Goal: Transaction & Acquisition: Book appointment/travel/reservation

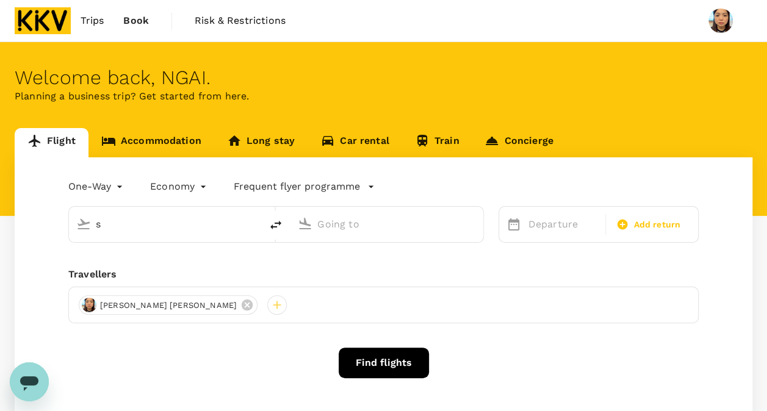
click at [188, 223] on input "s" at bounding box center [166, 224] width 140 height 19
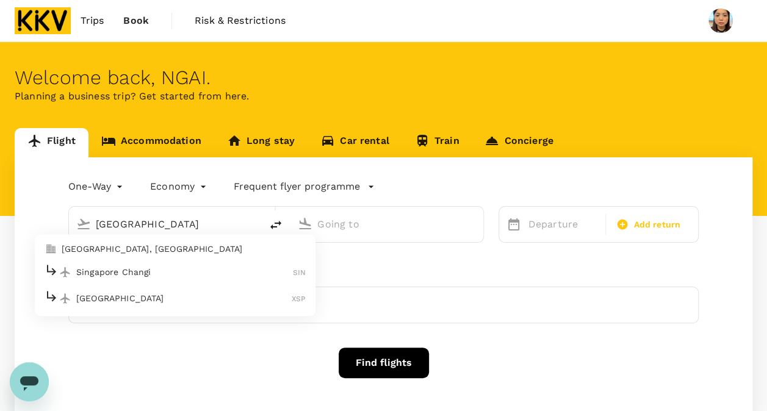
click at [195, 249] on p "[GEOGRAPHIC_DATA], [GEOGRAPHIC_DATA]" at bounding box center [184, 249] width 244 height 12
type input "[GEOGRAPHIC_DATA], [GEOGRAPHIC_DATA] (any)"
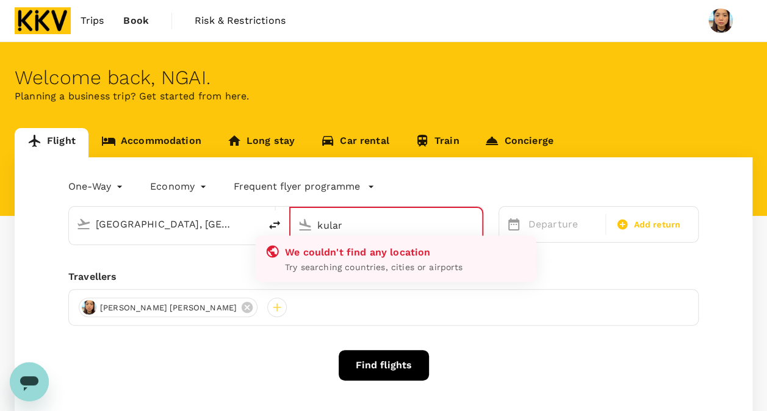
click at [367, 223] on input "kular" at bounding box center [386, 225] width 139 height 19
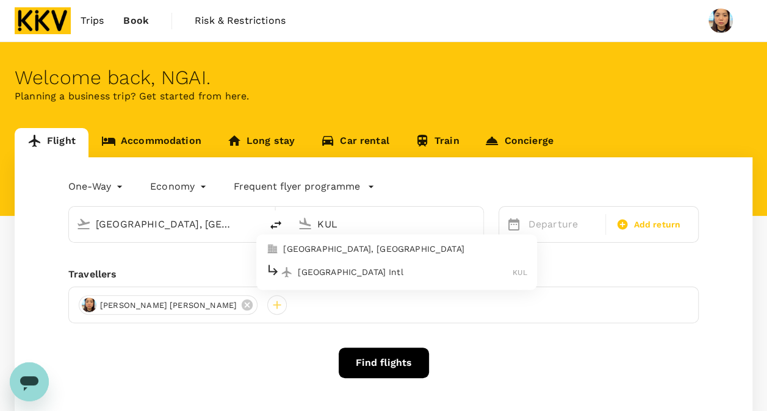
click at [366, 272] on p "[GEOGRAPHIC_DATA] Intl" at bounding box center [405, 272] width 215 height 12
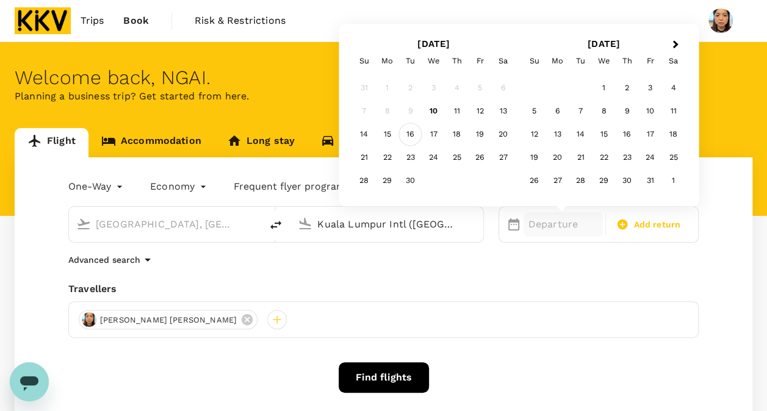
type input "Kuala Lumpur Intl ([GEOGRAPHIC_DATA])"
click at [411, 134] on div "16" at bounding box center [410, 134] width 23 height 23
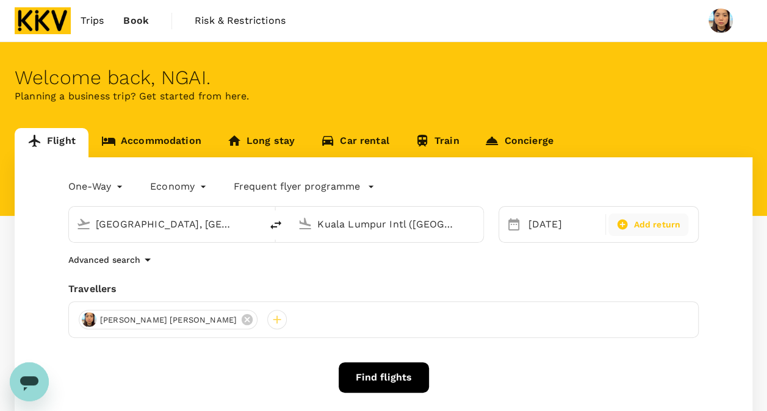
click at [654, 218] on span "Add return" at bounding box center [656, 224] width 47 height 13
type input "roundtrip"
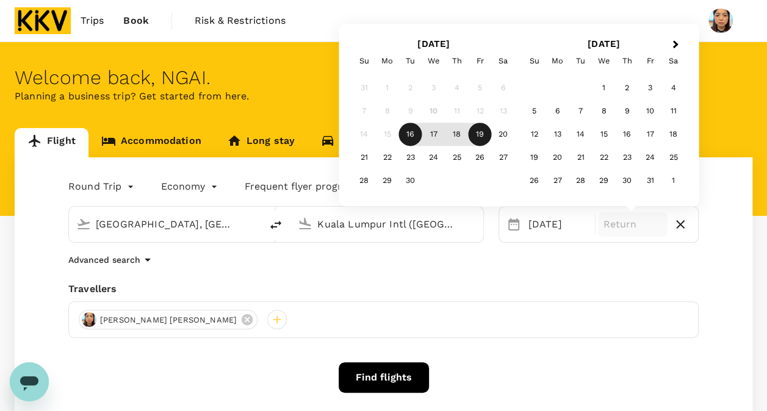
click at [479, 138] on div "19" at bounding box center [480, 134] width 23 height 23
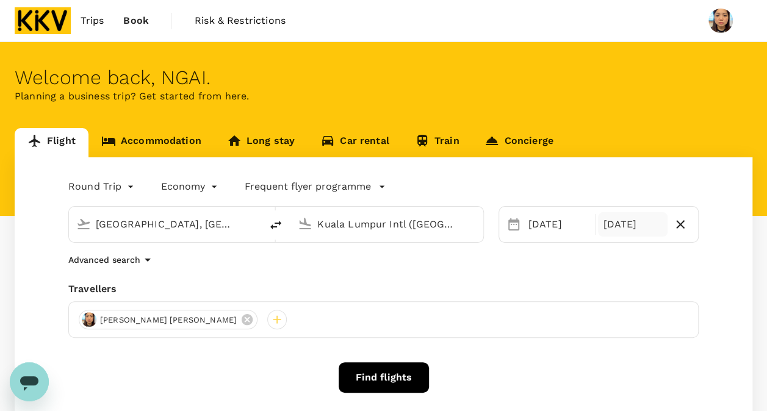
click at [403, 373] on button "Find flights" at bounding box center [384, 377] width 90 height 31
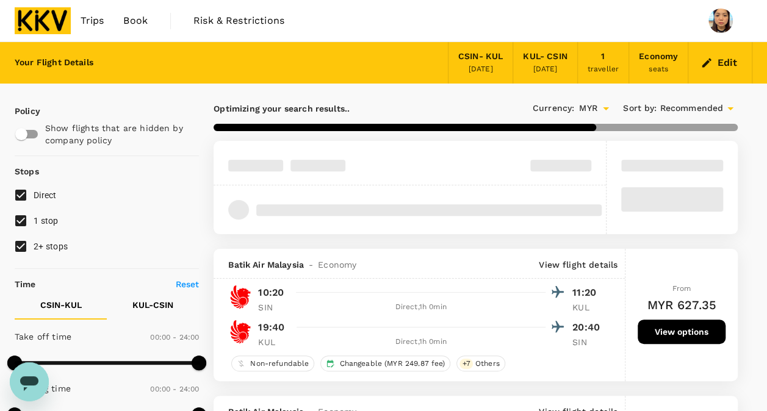
type input "MYR"
type input "1440"
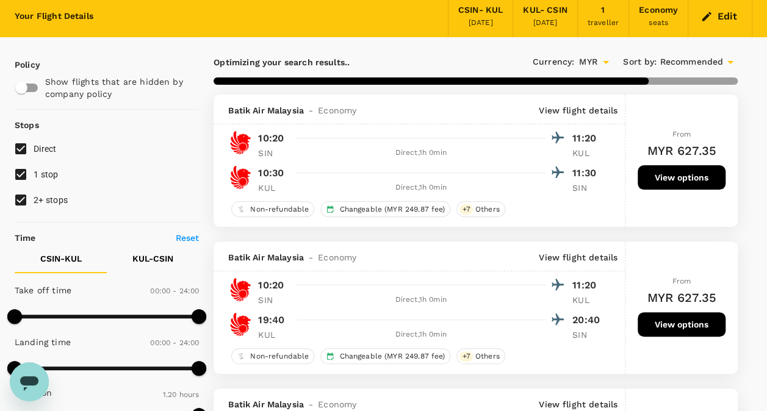
scroll to position [122, 0]
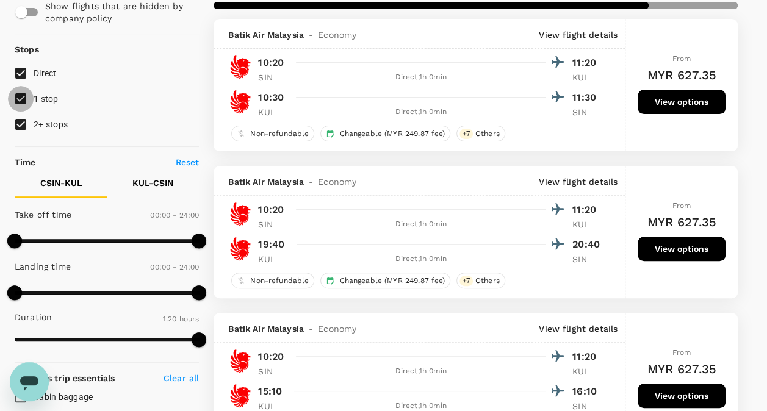
click at [27, 96] on input "1 stop" at bounding box center [21, 99] width 26 height 26
checkbox input "false"
click at [20, 120] on input "2+ stops" at bounding box center [21, 125] width 26 height 26
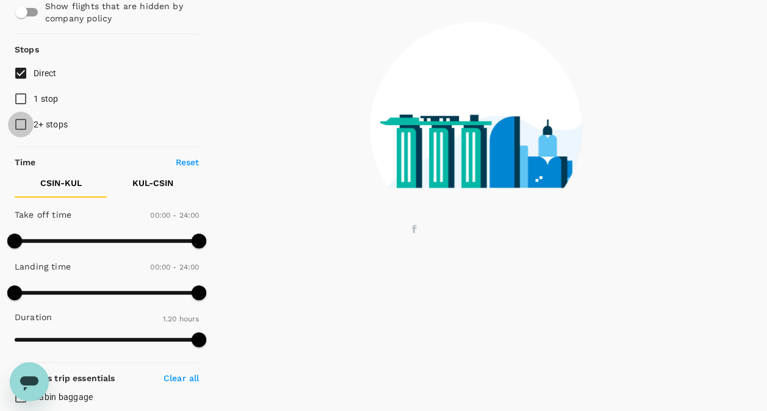
click at [20, 120] on input "2+ stops" at bounding box center [21, 125] width 26 height 26
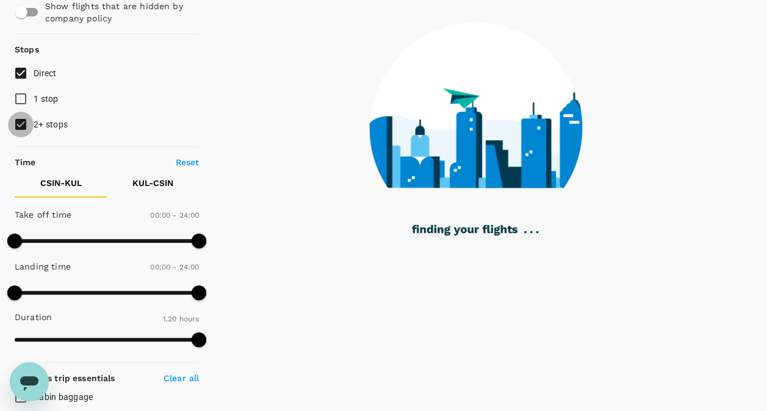
click at [20, 121] on input "2+ stops" at bounding box center [21, 125] width 26 height 26
checkbox input "false"
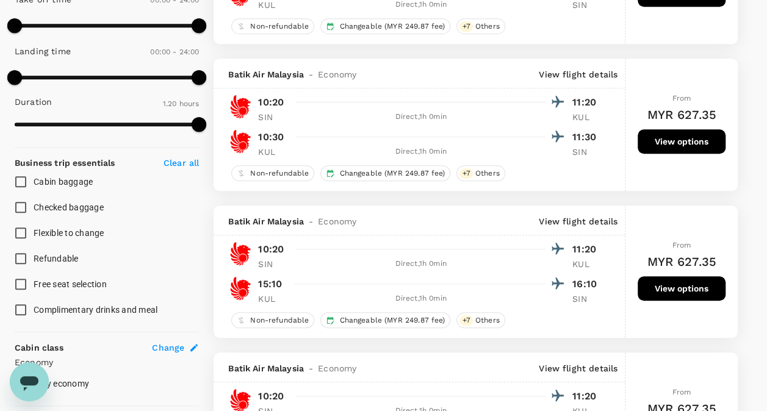
scroll to position [366, 0]
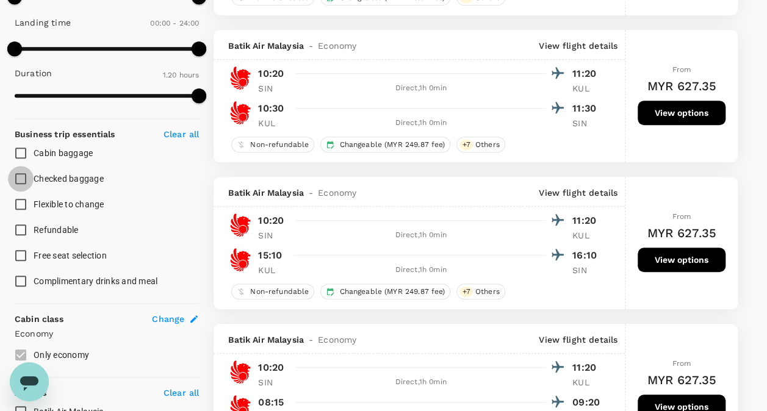
click at [21, 176] on input "Checked baggage" at bounding box center [21, 179] width 26 height 26
checkbox input "true"
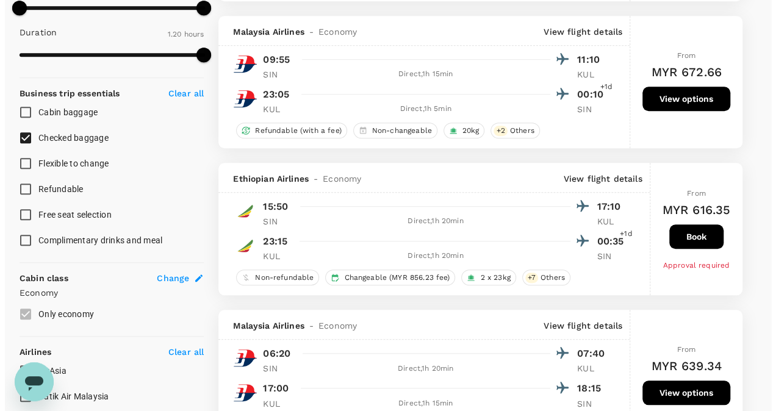
scroll to position [244, 0]
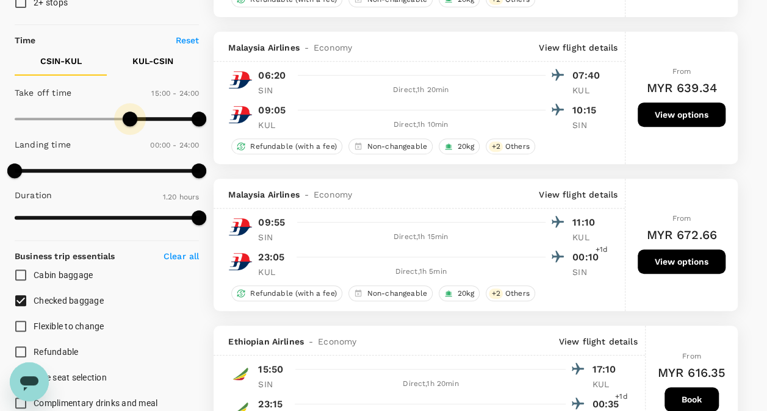
type input "840"
drag, startPoint x: 27, startPoint y: 120, endPoint x: 121, endPoint y: 121, distance: 94.0
click at [121, 121] on span at bounding box center [122, 119] width 15 height 15
drag, startPoint x: 197, startPoint y: 118, endPoint x: 189, endPoint y: 118, distance: 7.3
click at [192, 118] on span at bounding box center [199, 119] width 15 height 15
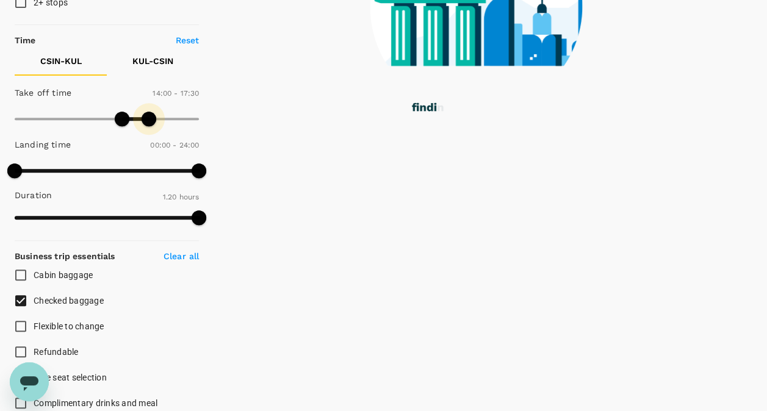
drag, startPoint x: 167, startPoint y: 118, endPoint x: 144, endPoint y: 120, distance: 23.2
click at [148, 120] on span at bounding box center [149, 119] width 15 height 15
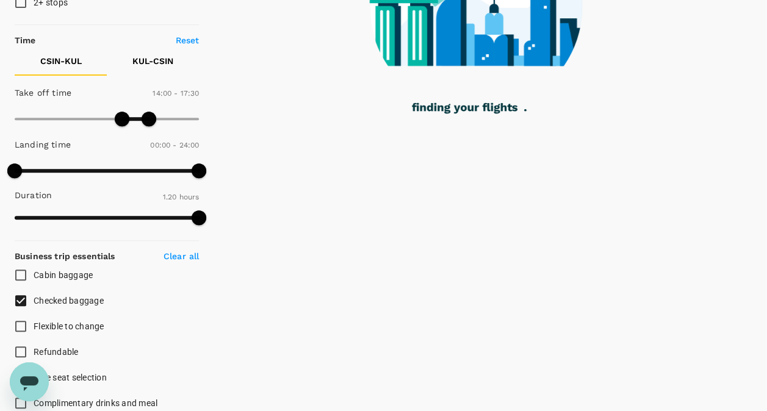
type input "1110"
click at [156, 121] on span at bounding box center [149, 119] width 15 height 15
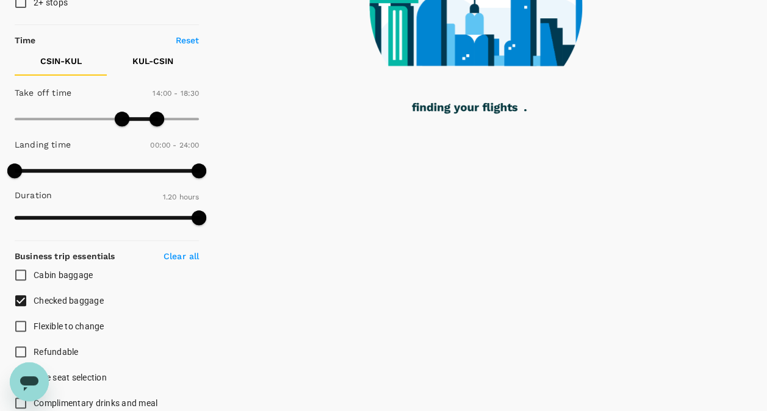
click at [157, 121] on body "Trips Book Risk & Restrictions Your Flight Details CSIN - KUL [DATE] KUL - CSIN…" at bounding box center [383, 285] width 767 height 1059
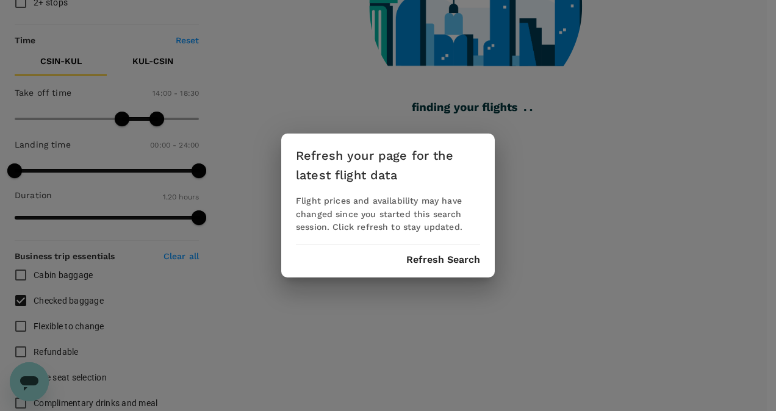
click at [157, 121] on div "Refresh your page for the latest flight data Flight prices and availability may…" at bounding box center [388, 205] width 776 height 411
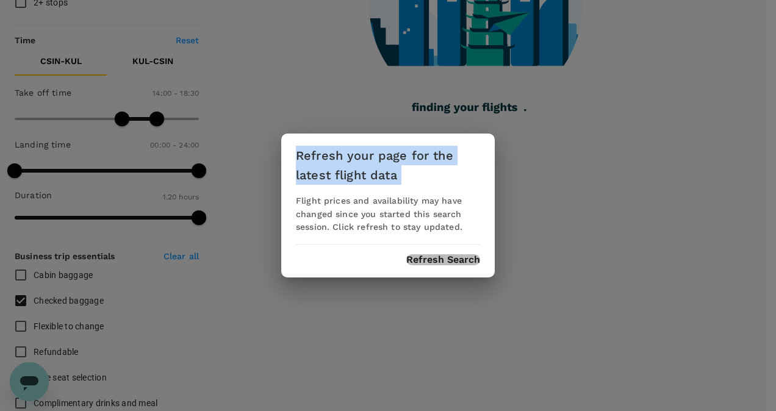
click at [463, 258] on button "Refresh Search" at bounding box center [443, 259] width 74 height 11
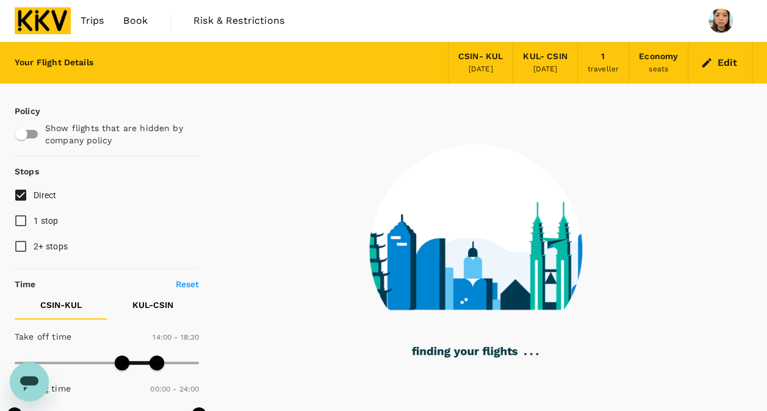
type input "0"
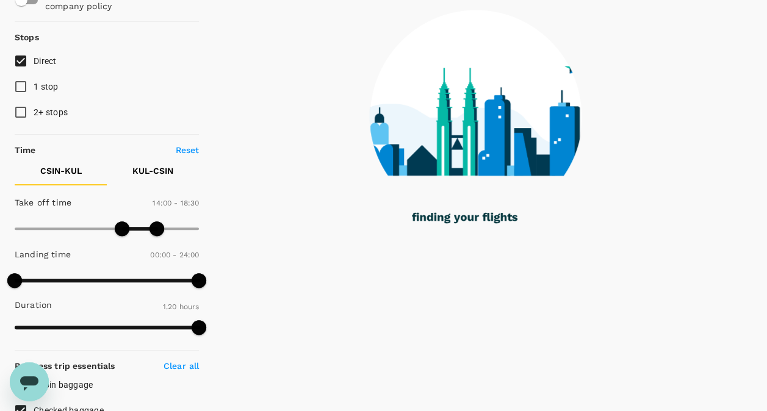
scroll to position [183, 0]
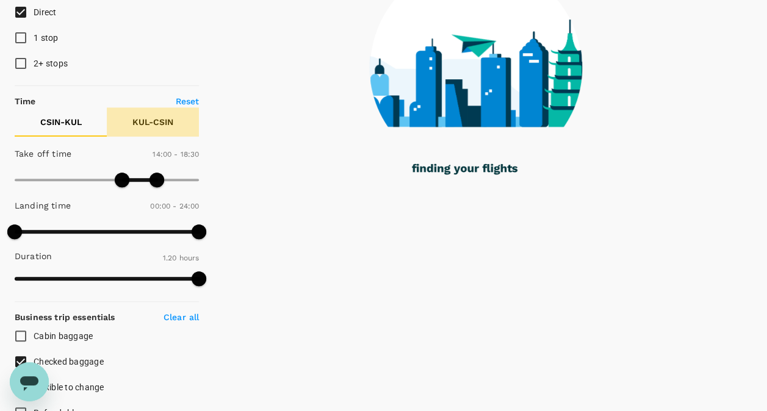
click at [164, 121] on p "KUL - CSIN" at bounding box center [152, 122] width 41 height 12
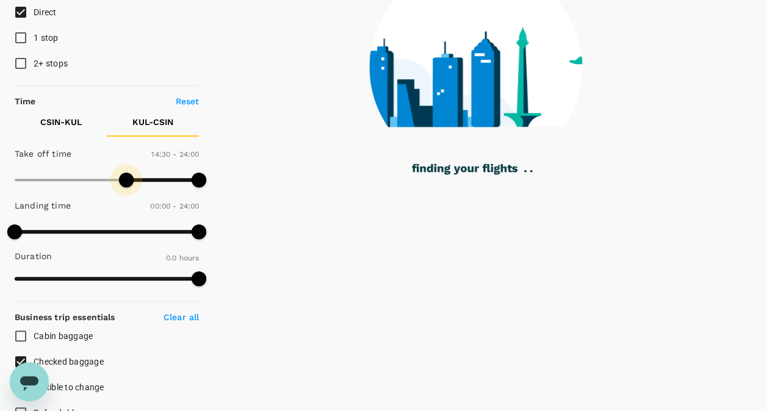
type input "900"
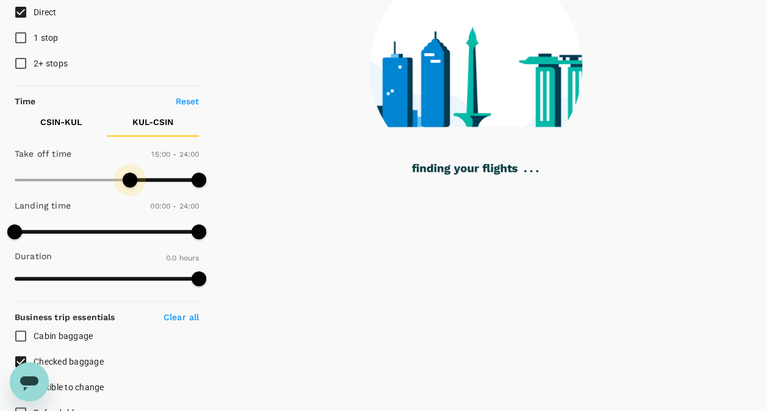
drag, startPoint x: 10, startPoint y: 178, endPoint x: 131, endPoint y: 181, distance: 120.3
click at [131, 181] on span at bounding box center [130, 180] width 15 height 15
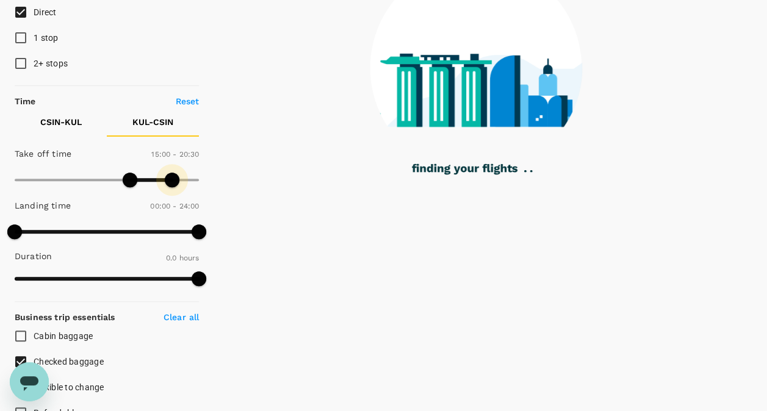
type input "1170"
drag, startPoint x: 203, startPoint y: 177, endPoint x: 166, endPoint y: 179, distance: 36.7
click at [166, 179] on span at bounding box center [164, 180] width 15 height 15
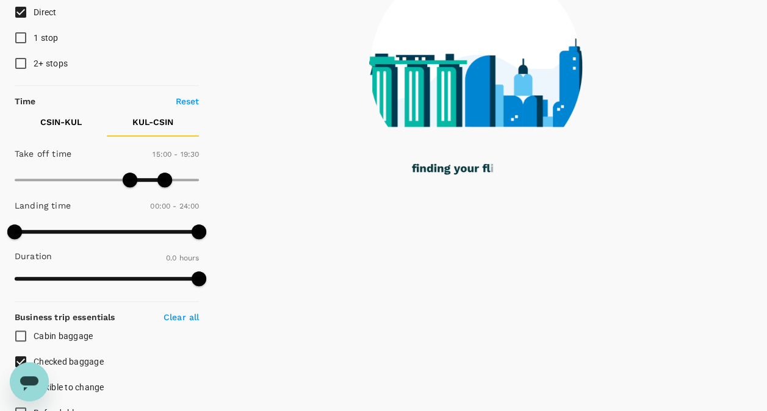
type input "80"
type input "60"
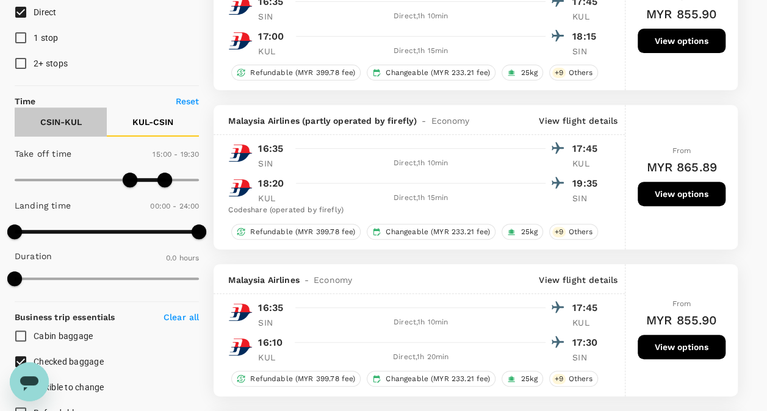
click at [72, 120] on p "CSIN - KUL" at bounding box center [60, 122] width 41 height 12
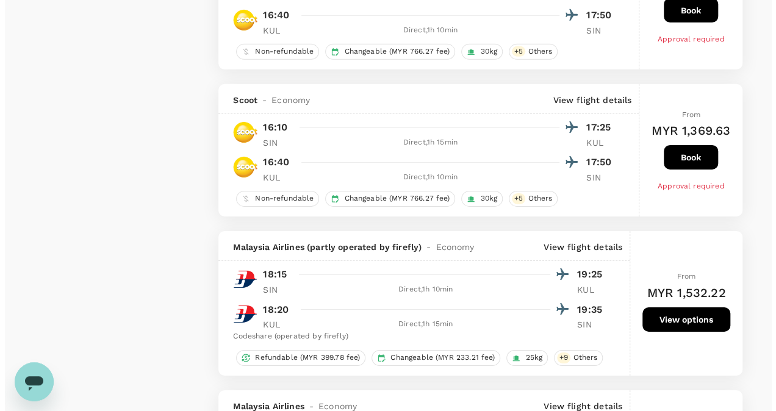
scroll to position [2014, 0]
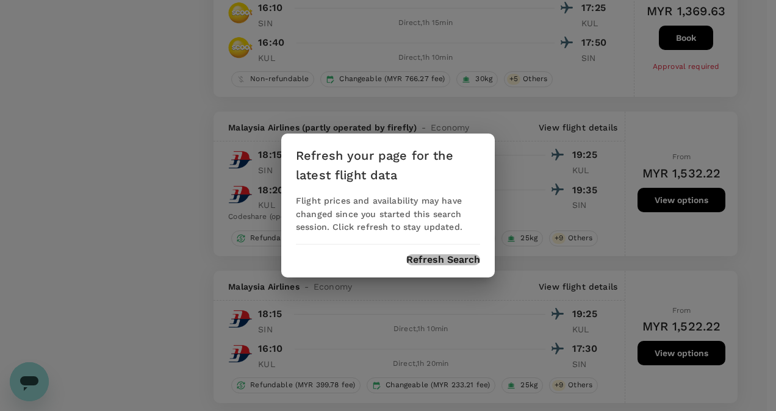
click at [453, 264] on button "Refresh Search" at bounding box center [443, 259] width 74 height 11
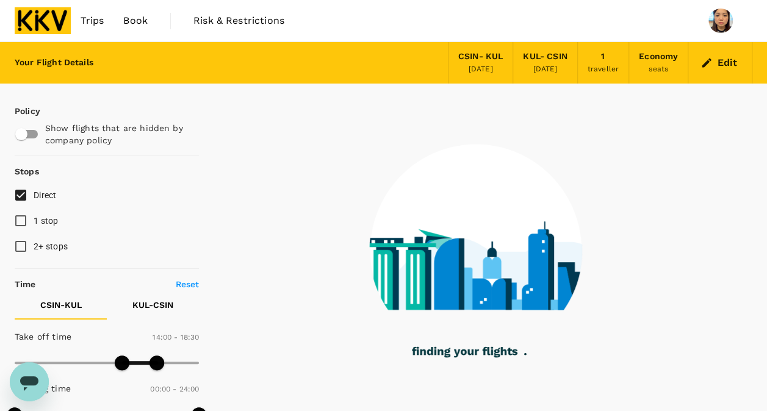
type input "80"
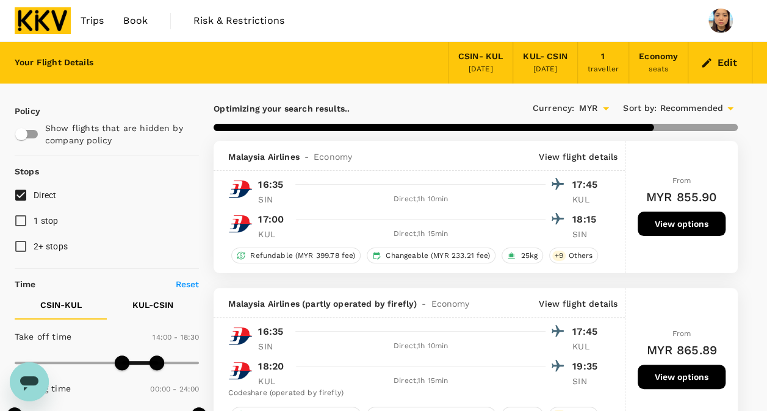
click at [95, 19] on span "Trips" at bounding box center [93, 20] width 24 height 15
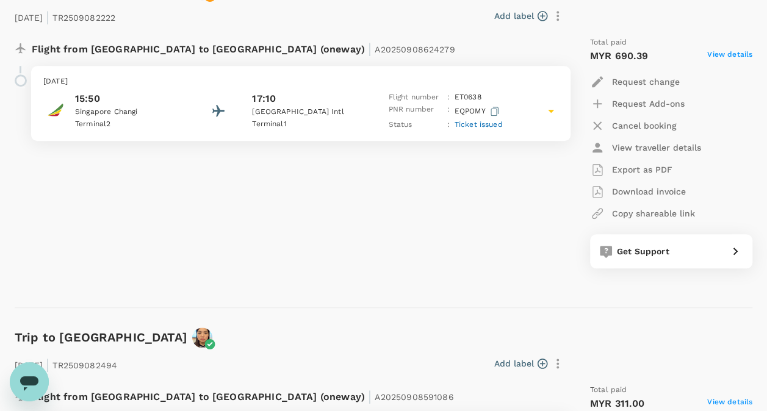
scroll to position [488, 0]
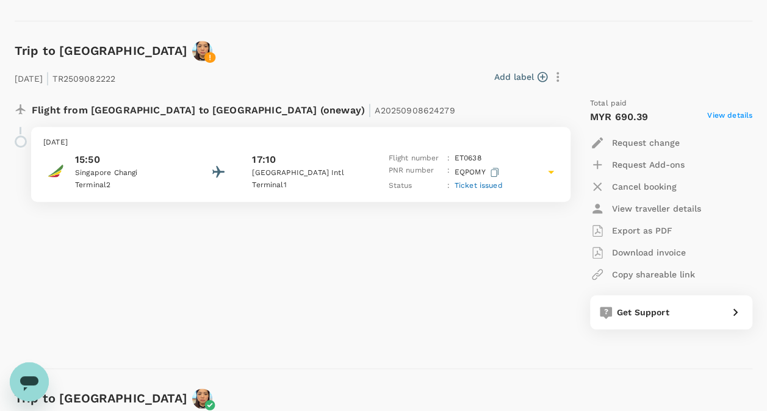
click at [290, 174] on p "[GEOGRAPHIC_DATA] Intl" at bounding box center [307, 173] width 110 height 12
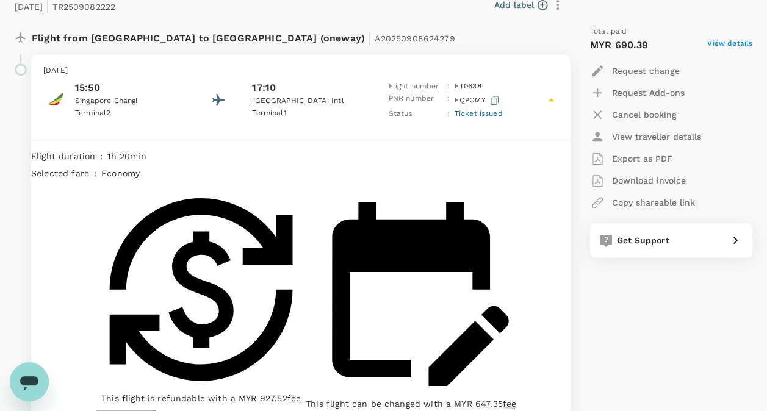
scroll to position [610, 0]
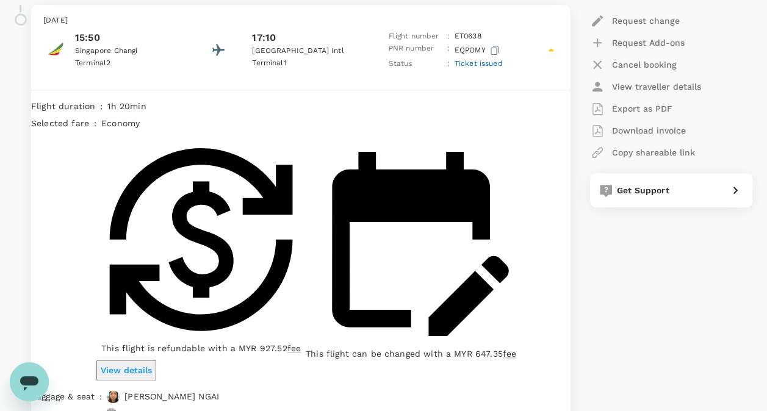
click at [152, 364] on p "View details" at bounding box center [126, 370] width 51 height 12
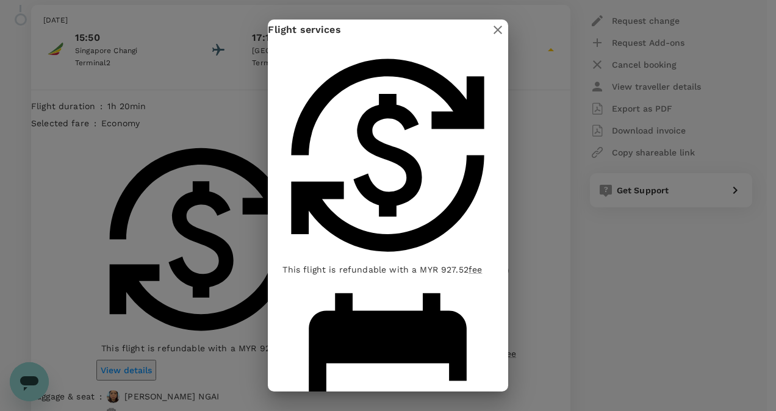
click at [502, 34] on icon "button" at bounding box center [498, 30] width 9 height 9
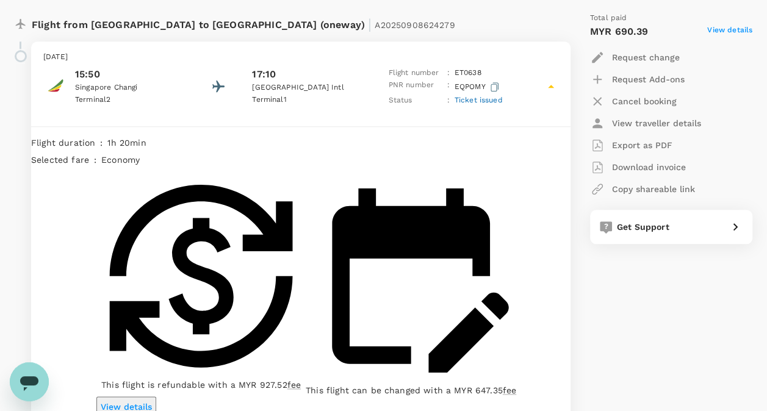
scroll to position [549, 0]
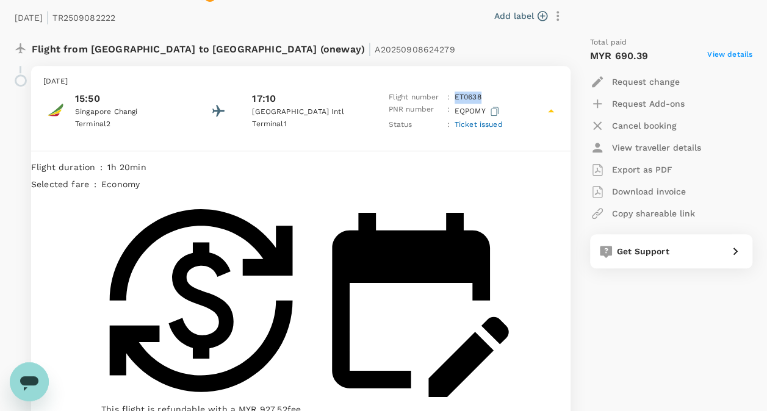
drag, startPoint x: 455, startPoint y: 95, endPoint x: 483, endPoint y: 96, distance: 27.5
click at [483, 96] on div "Flight number : ET 0638" at bounding box center [445, 98] width 114 height 12
copy p "ET 0638"
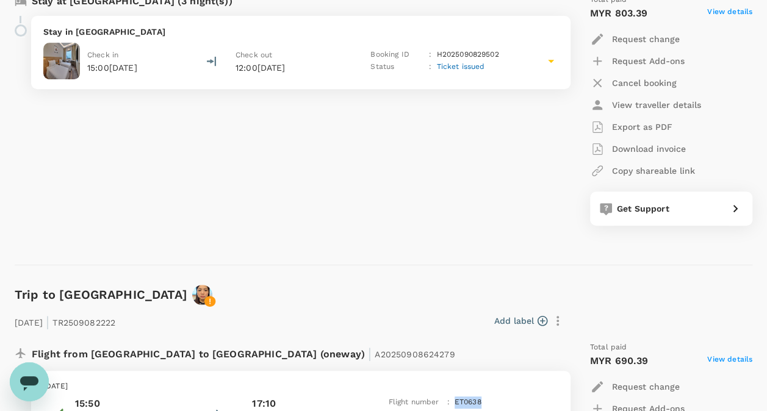
scroll to position [183, 0]
